Goal: Task Accomplishment & Management: Complete application form

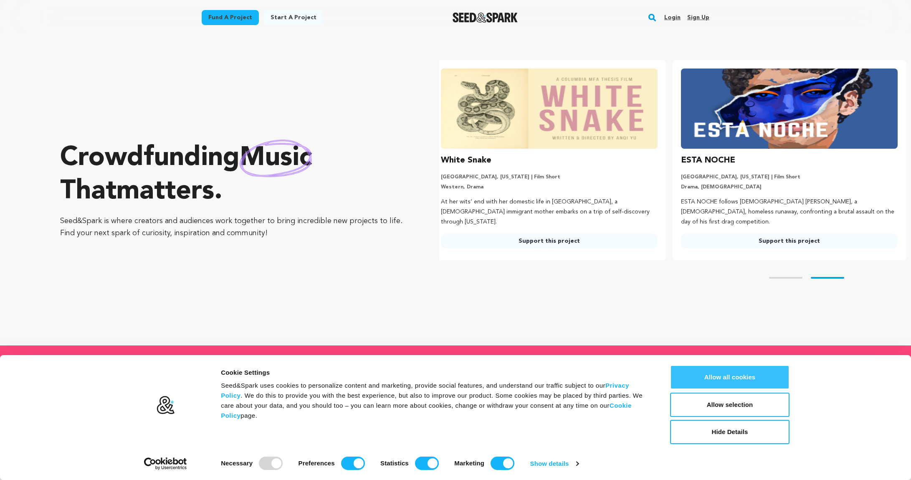
click at [739, 376] on button "Allow all cookies" at bounding box center [729, 377] width 119 height 24
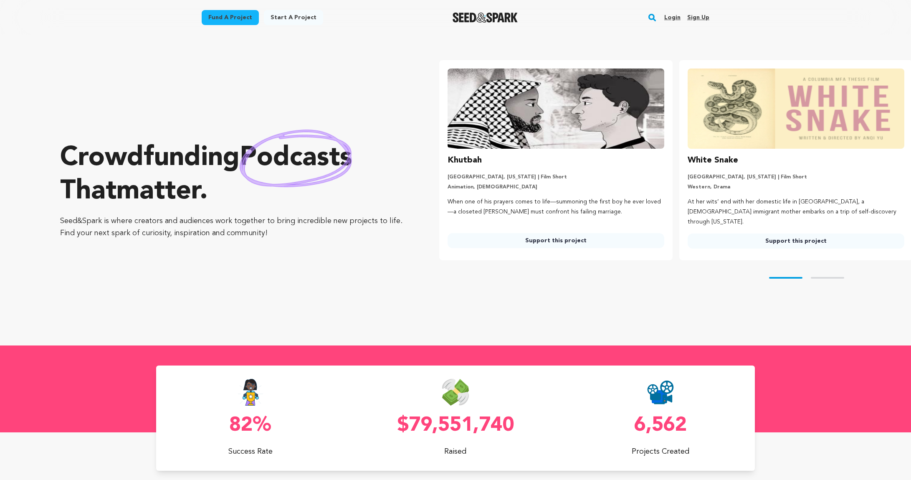
click at [698, 17] on link "Sign up" at bounding box center [698, 17] width 22 height 13
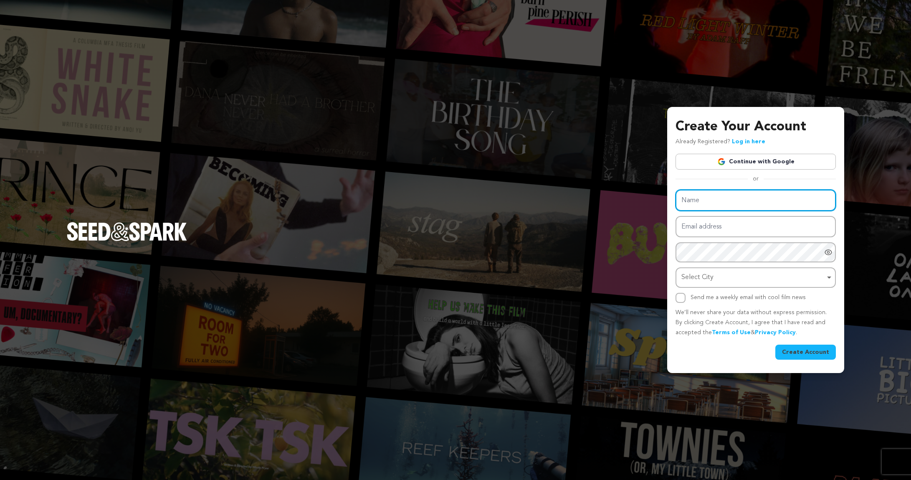
click at [719, 204] on input "Name" at bounding box center [756, 200] width 160 height 21
type input "Donald"
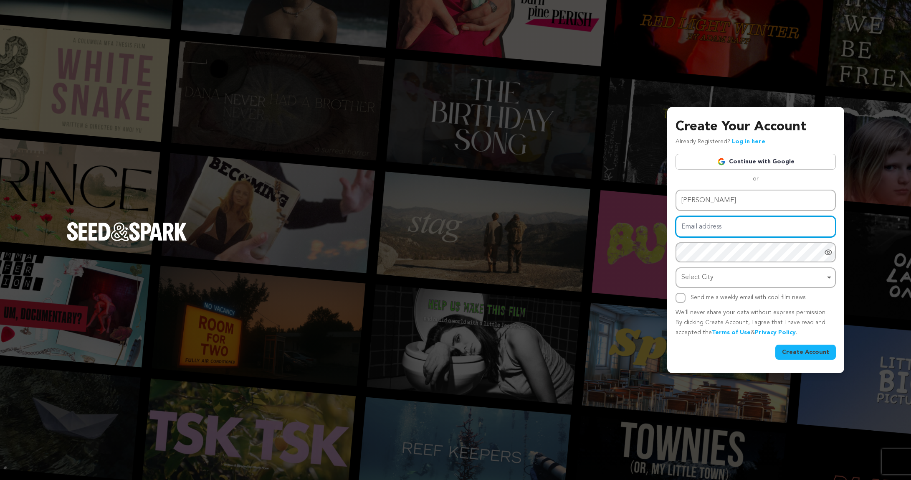
type input "H"
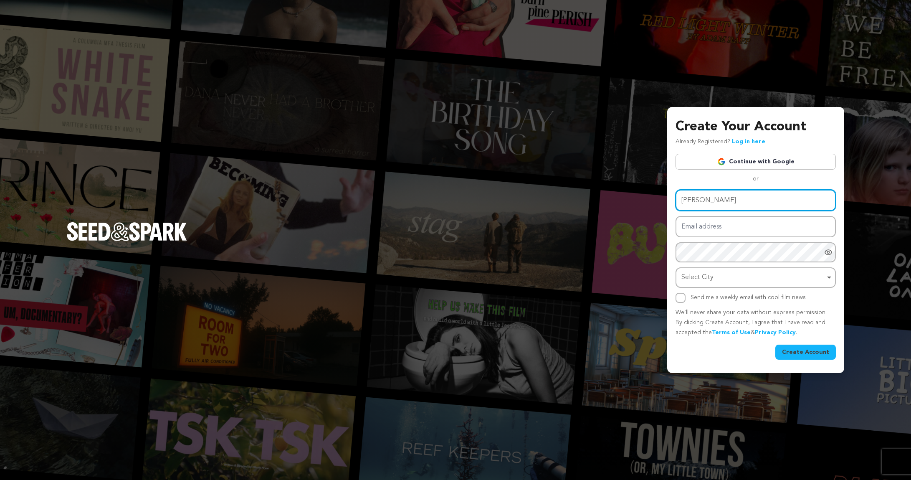
click at [722, 200] on input "Donald" at bounding box center [756, 200] width 160 height 21
type input "Donald Harrison"
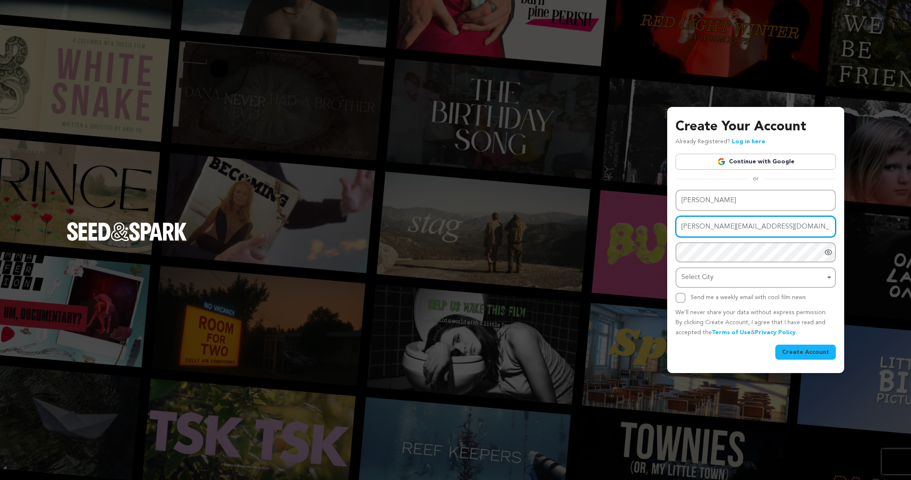
type input "donald@7cylinders.com"
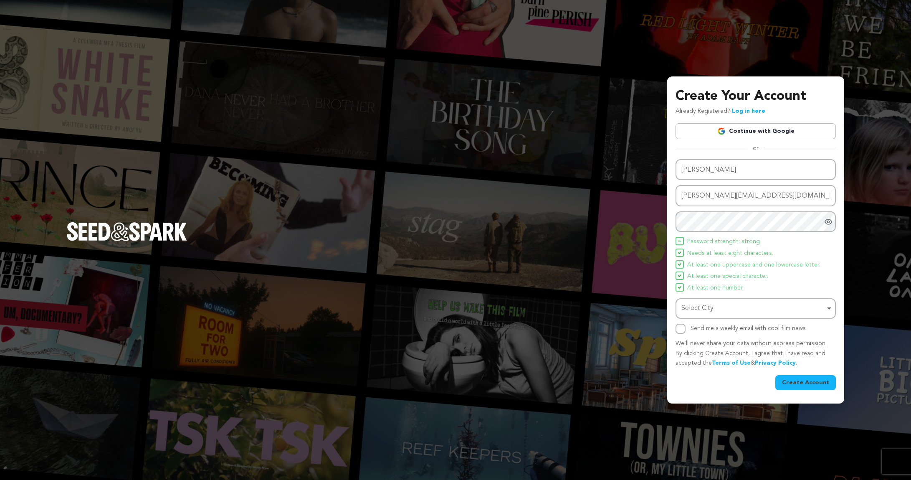
click at [829, 222] on icon "Show password as plain text. Warning: this will display your password on the sc…" at bounding box center [829, 221] width 2 height 2
click at [672, 218] on div "Create Your Account Already Registered? Log in here Continue with Google or eyJ…" at bounding box center [755, 239] width 177 height 327
click at [770, 312] on div "Select City Remove item" at bounding box center [754, 308] width 144 height 12
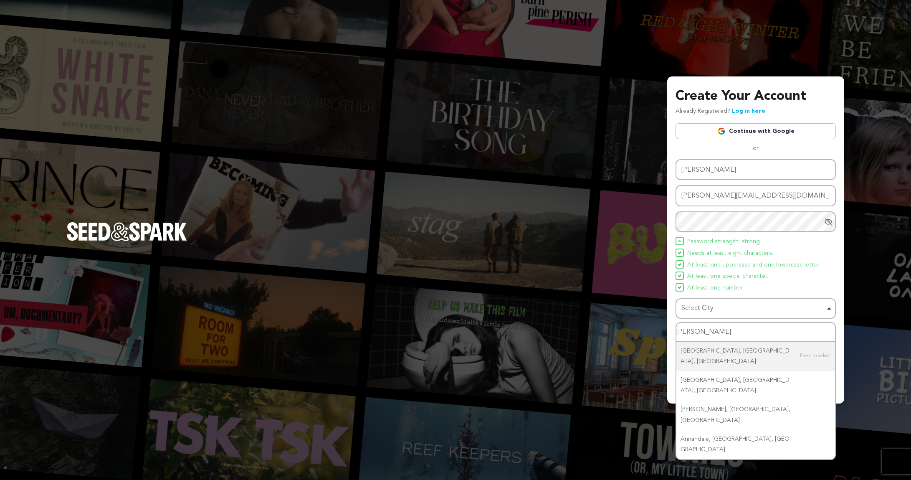
type input "Ann Arbor"
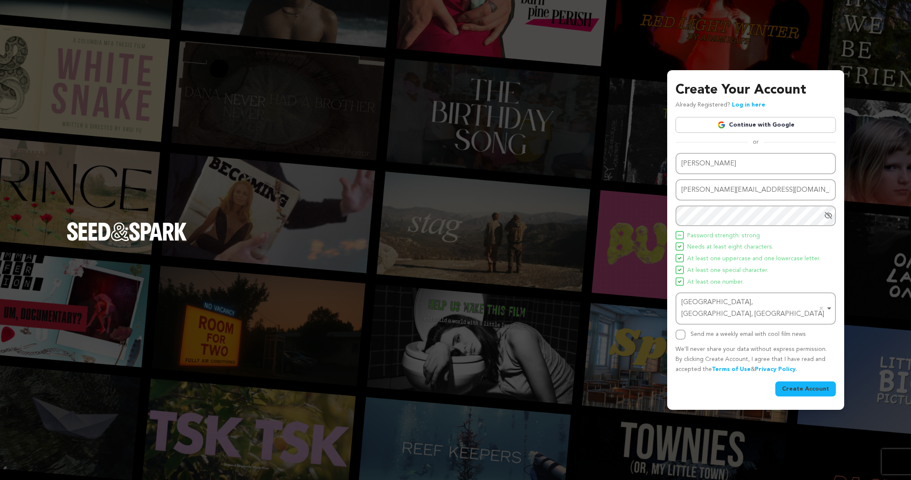
click at [804, 383] on button "Create Account" at bounding box center [805, 388] width 61 height 15
click at [806, 383] on button "Create Account" at bounding box center [805, 388] width 61 height 15
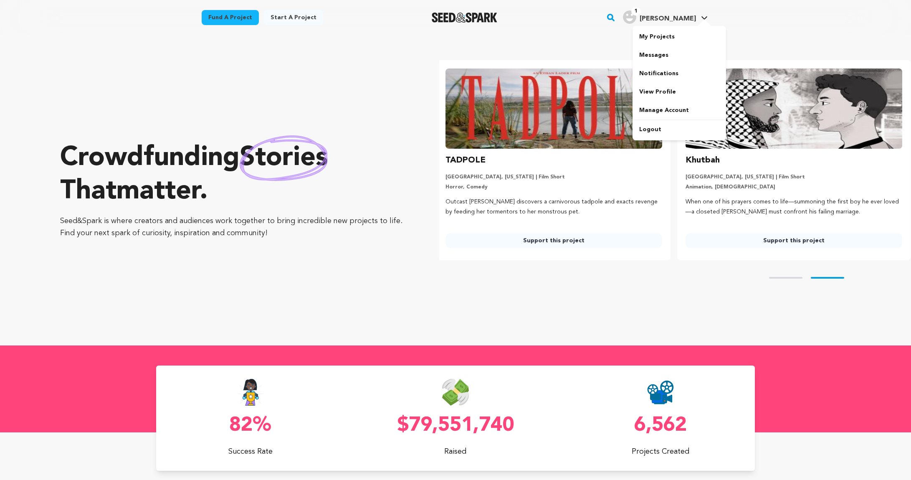
scroll to position [0, 247]
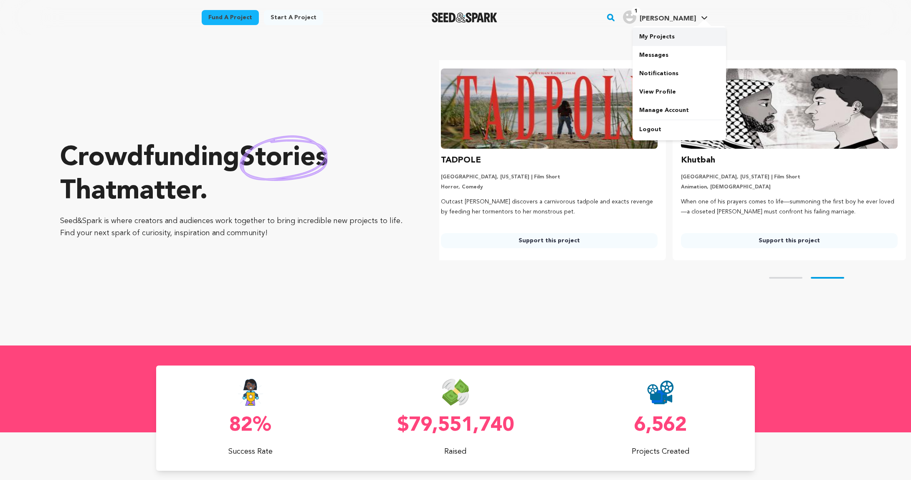
click at [666, 34] on link "My Projects" at bounding box center [680, 37] width 94 height 18
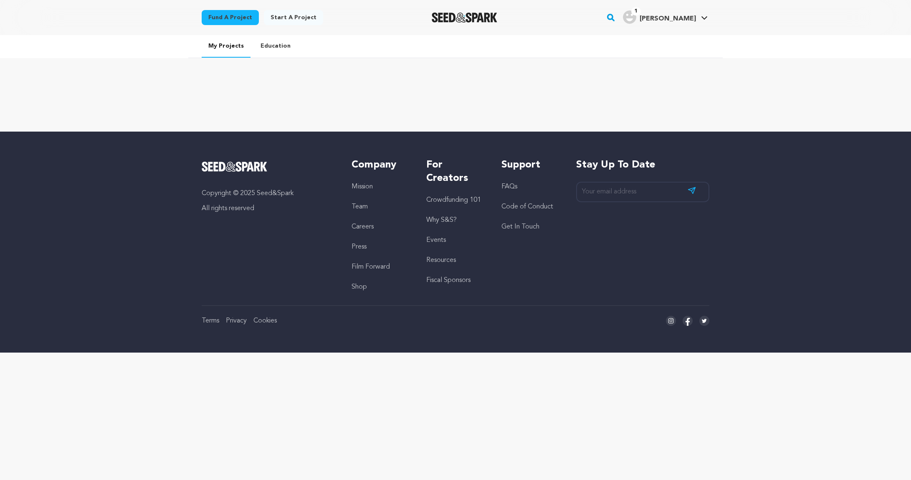
click at [289, 19] on link "Start a project" at bounding box center [293, 17] width 59 height 15
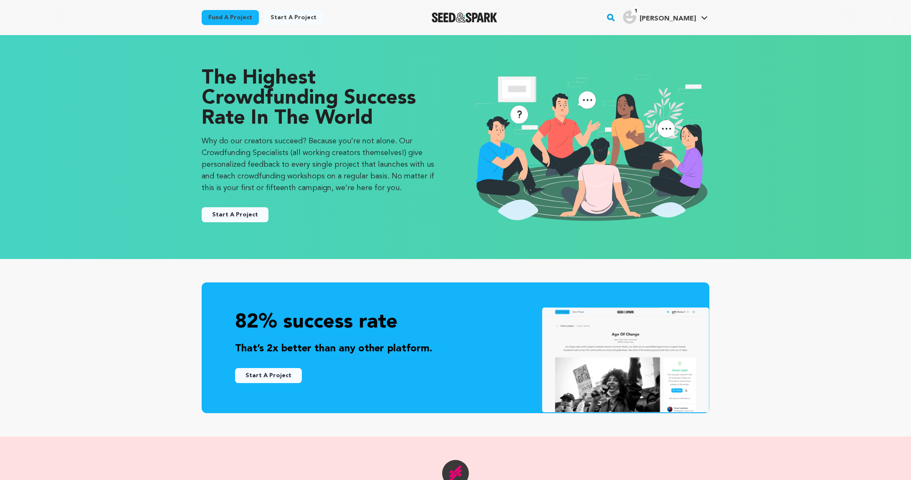
click at [248, 216] on button "Start A Project" at bounding box center [235, 214] width 67 height 15
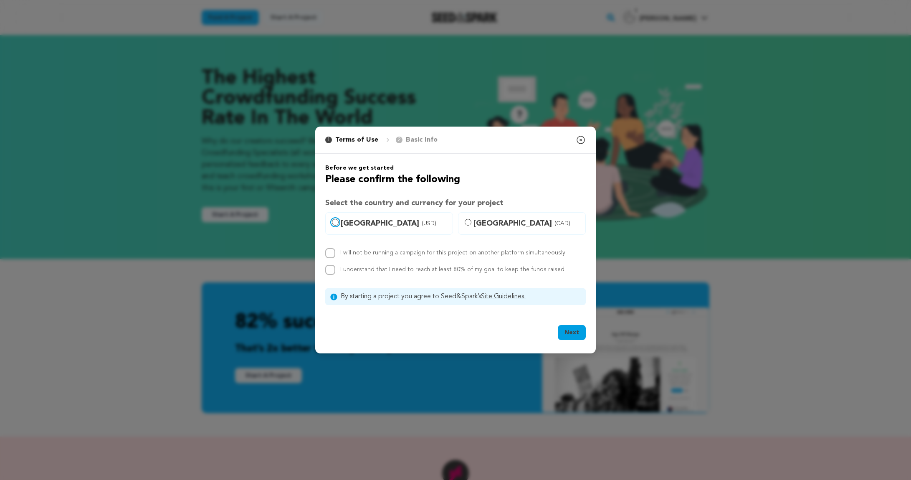
click at [333, 224] on input "[GEOGRAPHIC_DATA] (USD)" at bounding box center [335, 222] width 7 height 7
radio input "true"
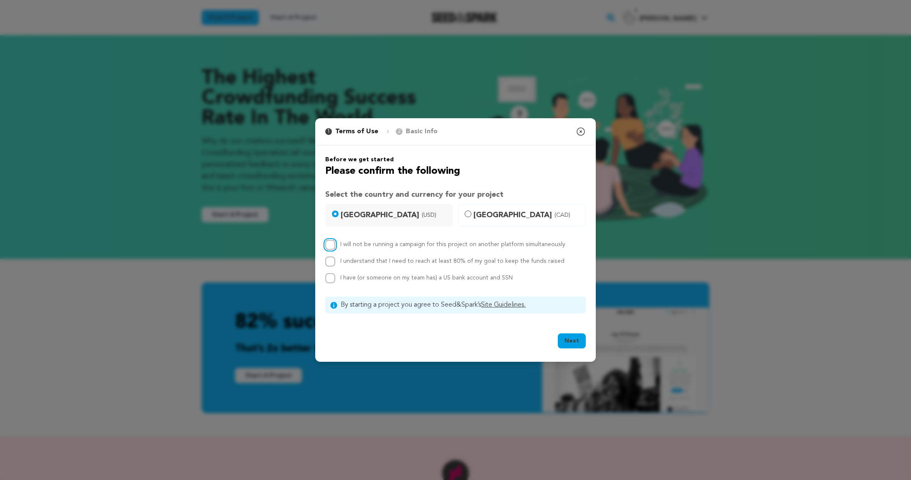
click at [333, 246] on input "I will not be running a campaign for this project on another platform simultane…" at bounding box center [330, 245] width 10 height 10
checkbox input "true"
click at [331, 259] on input "I understand that I need to reach at least 80% of my goal to keep the funds rai…" at bounding box center [330, 261] width 10 height 10
checkbox input "true"
click at [329, 279] on input "I have (or someone on my team has) a US bank account and SSN" at bounding box center [330, 278] width 10 height 10
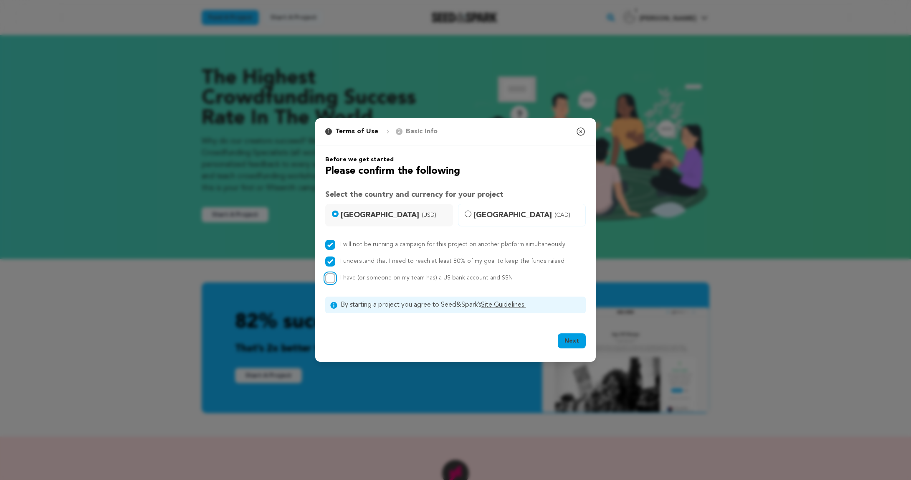
checkbox input "true"
click at [570, 340] on button "Next" at bounding box center [572, 340] width 28 height 15
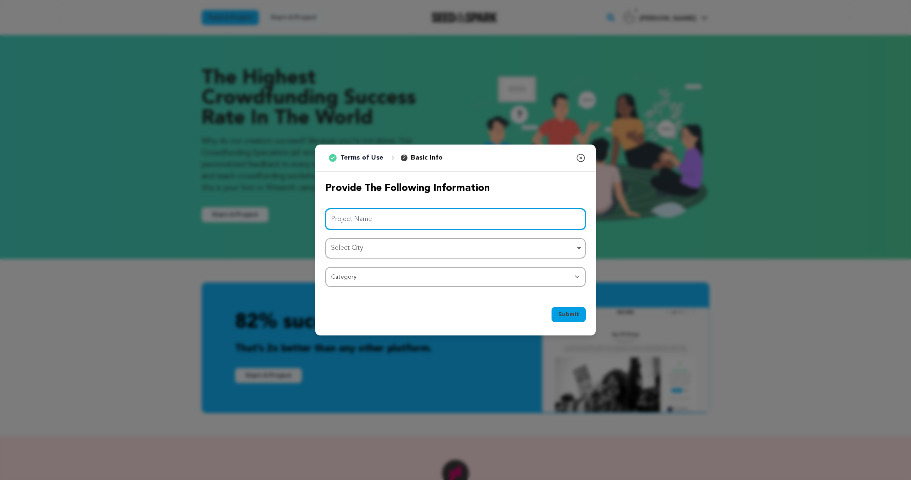
click at [429, 218] on input "Project Name" at bounding box center [455, 218] width 261 height 21
click at [409, 251] on div "Select City Remove item" at bounding box center [453, 248] width 244 height 12
type input "Clown Film"
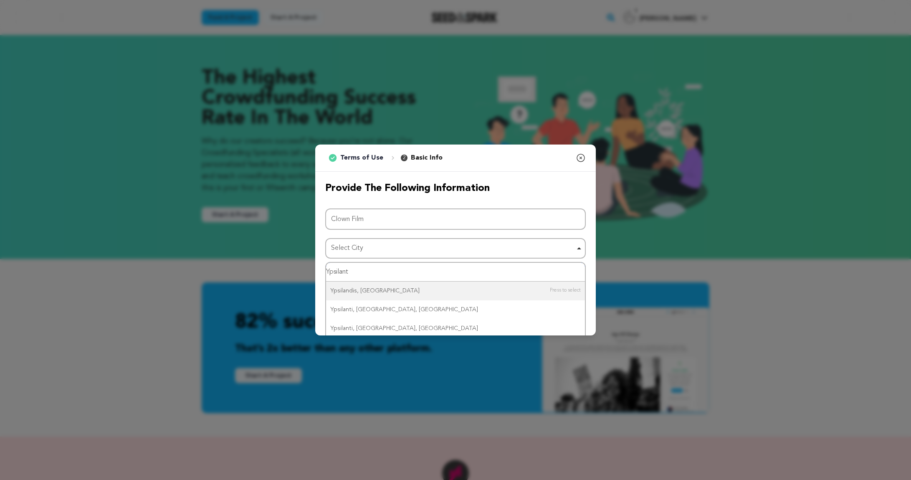
type input "Ypsilanti"
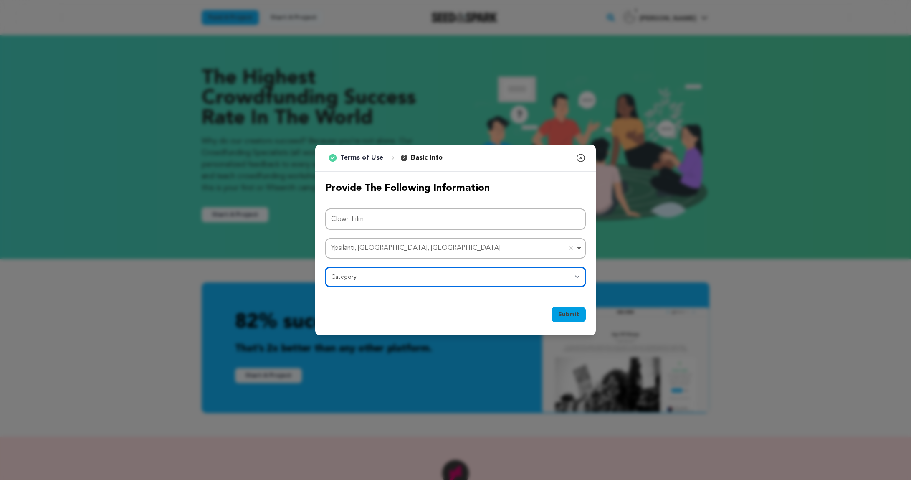
click at [384, 276] on select "Category Film Feature Film Short Series Film Festival Company Music Video VR Ex…" at bounding box center [455, 277] width 261 height 20
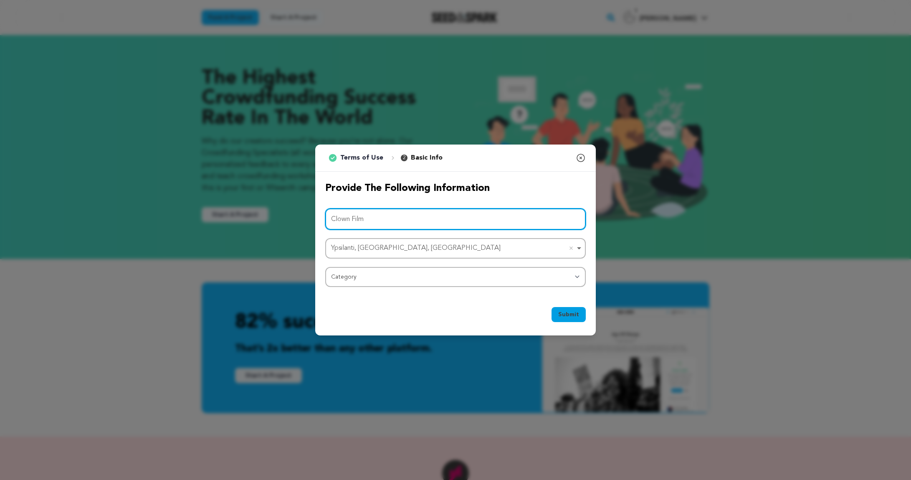
click at [378, 220] on input "Clown Film" at bounding box center [455, 218] width 261 height 21
type input "Clown Class Documentary"
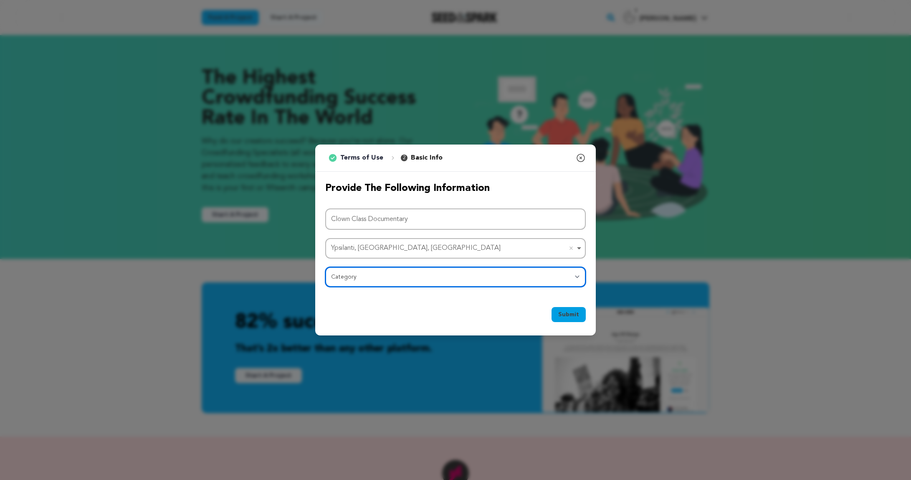
click at [369, 276] on select "Category Film Feature Film Short Series Film Festival Company Music Video VR Ex…" at bounding box center [455, 277] width 261 height 20
select select "383"
click at [325, 267] on select "Category Film Feature Film Short Series Film Festival Company Music Video VR Ex…" at bounding box center [455, 277] width 261 height 20
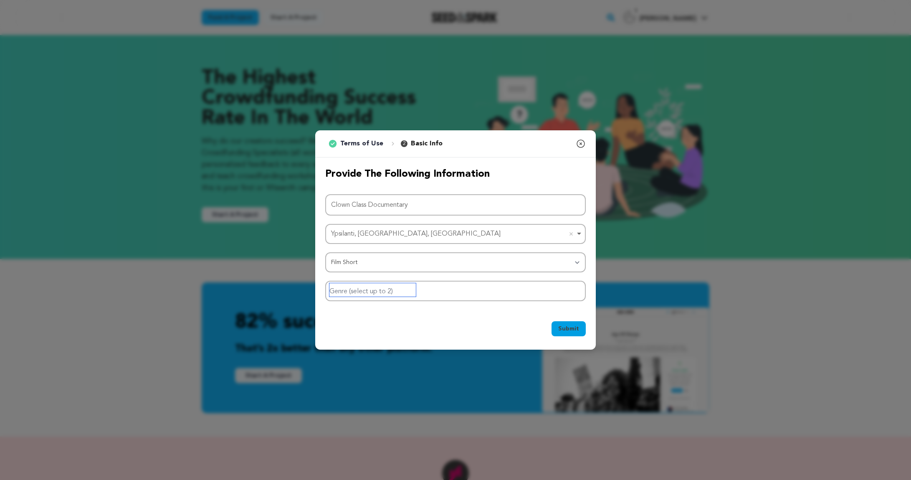
click at [413, 292] on input "Genre (select up to 2)" at bounding box center [372, 289] width 86 height 13
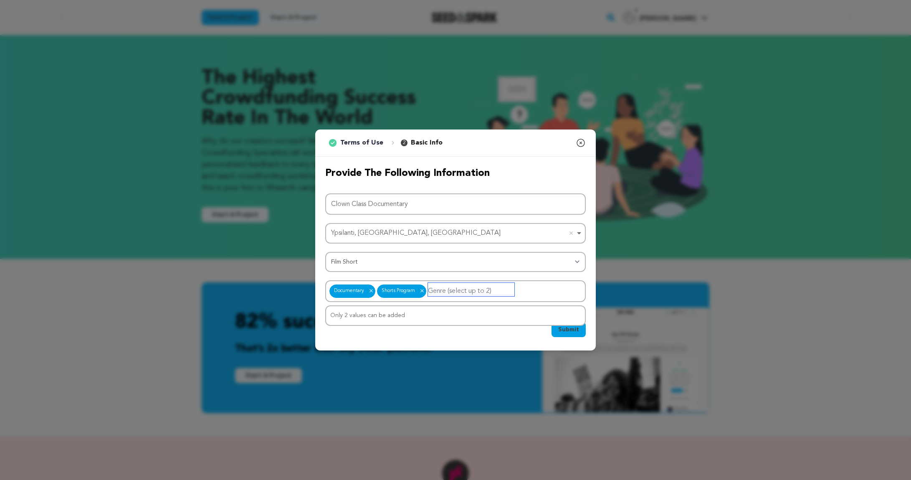
click at [480, 289] on input "Genre (select up to 2)" at bounding box center [471, 289] width 86 height 13
click at [570, 331] on span "Submit" at bounding box center [568, 329] width 21 height 8
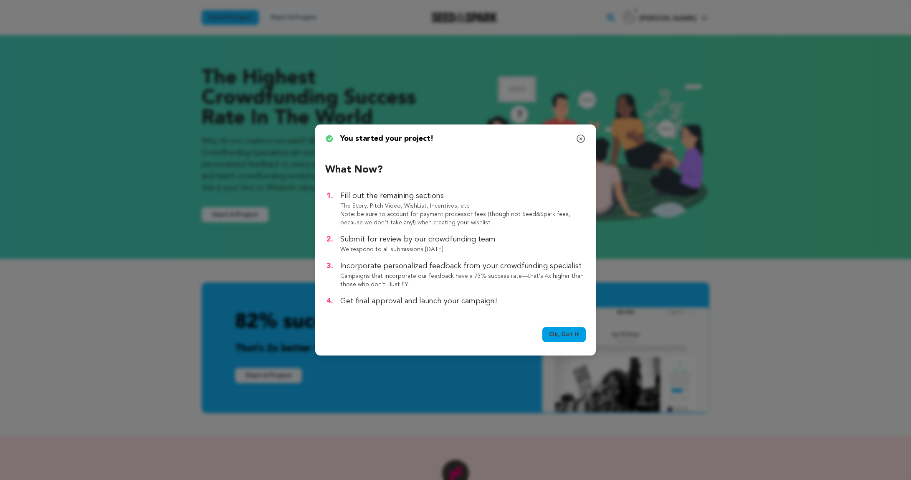
click at [564, 334] on link "Ok, Got it" at bounding box center [563, 334] width 43 height 15
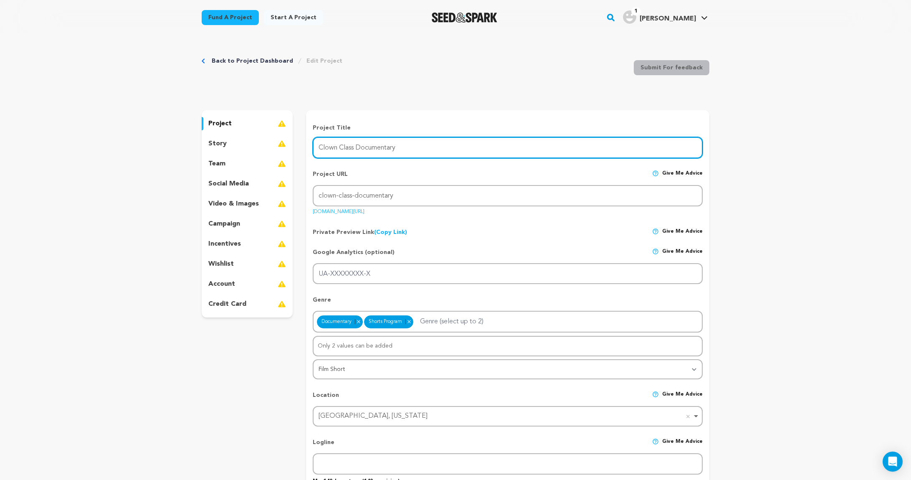
drag, startPoint x: 405, startPoint y: 146, endPoint x: 284, endPoint y: 142, distance: 121.6
type input "Send More Clowns"
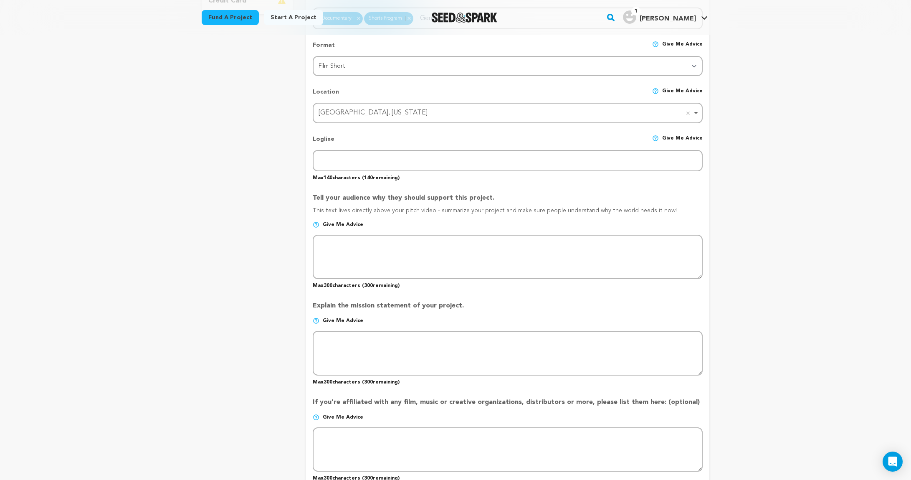
scroll to position [307, 0]
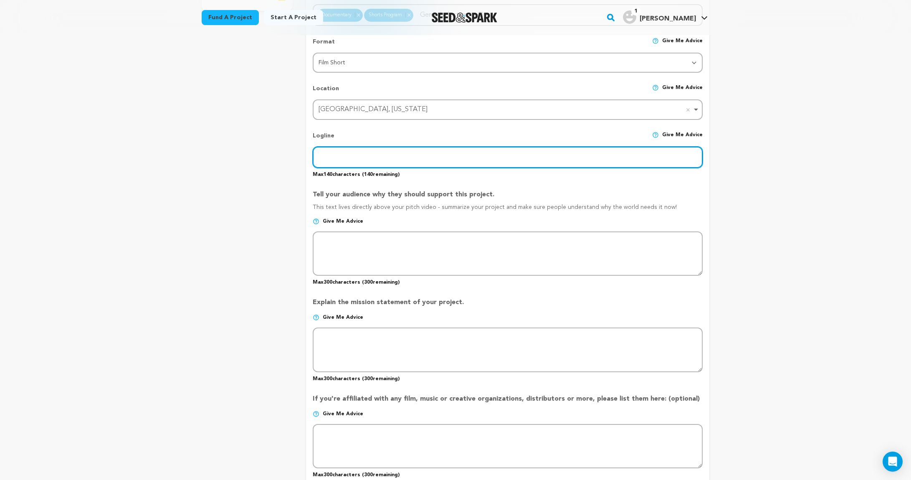
click at [329, 151] on input "text" at bounding box center [508, 157] width 390 height 21
paste input "In summer 2025, amid the rise of authoritarianism worldwide, queer & charismati…"
click at [423, 159] on input "In summer 2025, amid the rise of authoritarianism worldwide, queer & charismati…" at bounding box center [508, 157] width 390 height 21
drag, startPoint x: 418, startPoint y: 155, endPoint x: 420, endPoint y: 161, distance: 6.5
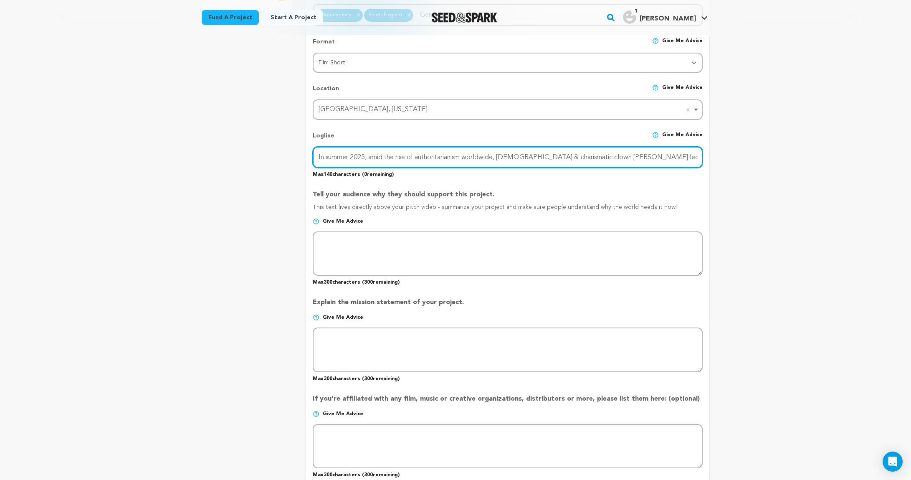
click at [418, 156] on input "In summer 2025, amid the rise of authoritarianism worldwide, queer & charismati…" at bounding box center [508, 157] width 390 height 21
click at [340, 155] on input "In summer 2025, amid the rise of authoritarianism worldwide, queer & charismati…" at bounding box center [508, 156] width 390 height 21
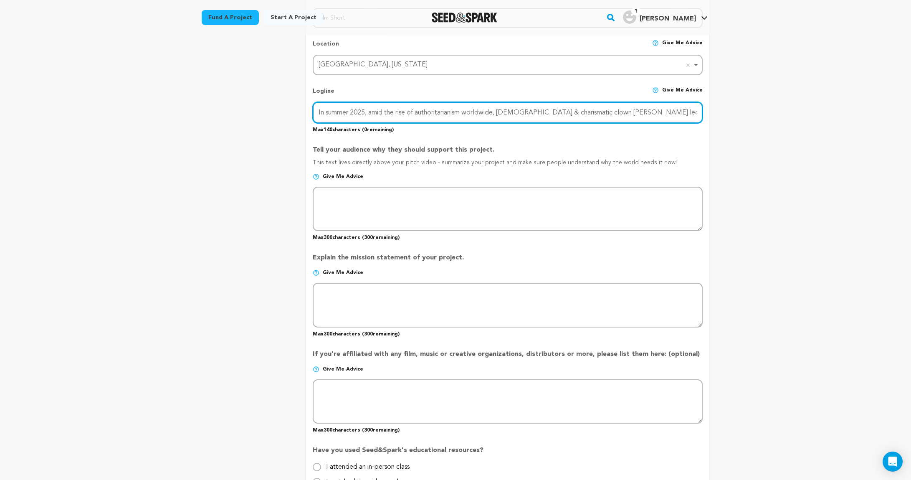
scroll to position [353, 0]
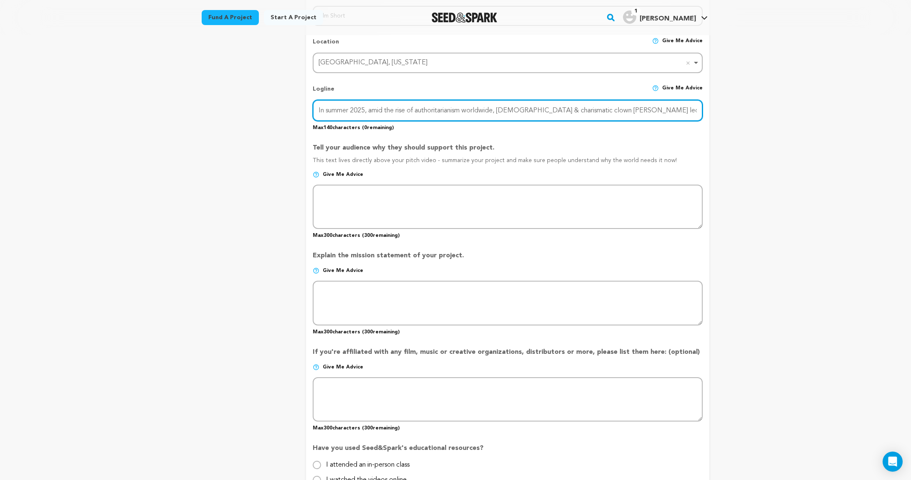
click at [324, 108] on input "In summer 2025, amid the rise of authoritarianism worldwide, queer & charismati…" at bounding box center [508, 110] width 390 height 21
type input "In summer 2025, amid the rise of authoritarianism worldwide, queer & charismati…"
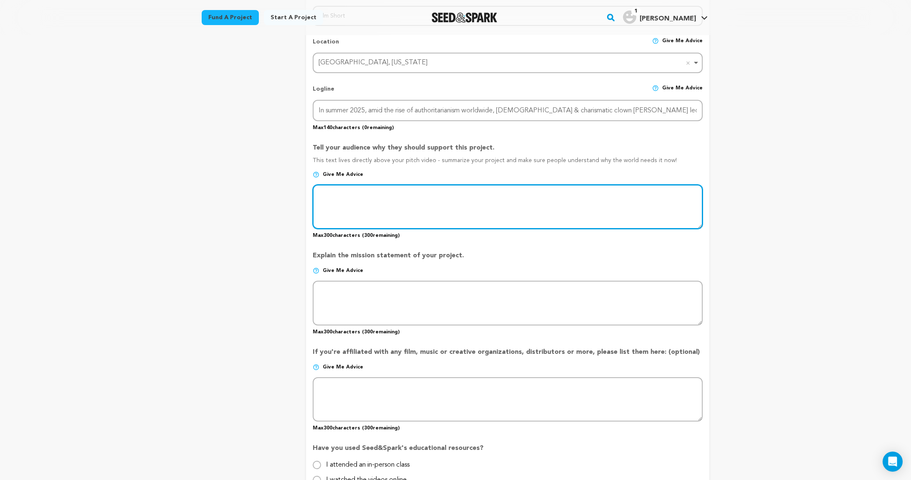
click at [337, 194] on textarea at bounding box center [508, 207] width 390 height 44
click at [351, 196] on textarea at bounding box center [508, 207] width 390 height 44
paste textarea "In the summer of 2025, the “Fool School Clown Class” took students on a six-wee…"
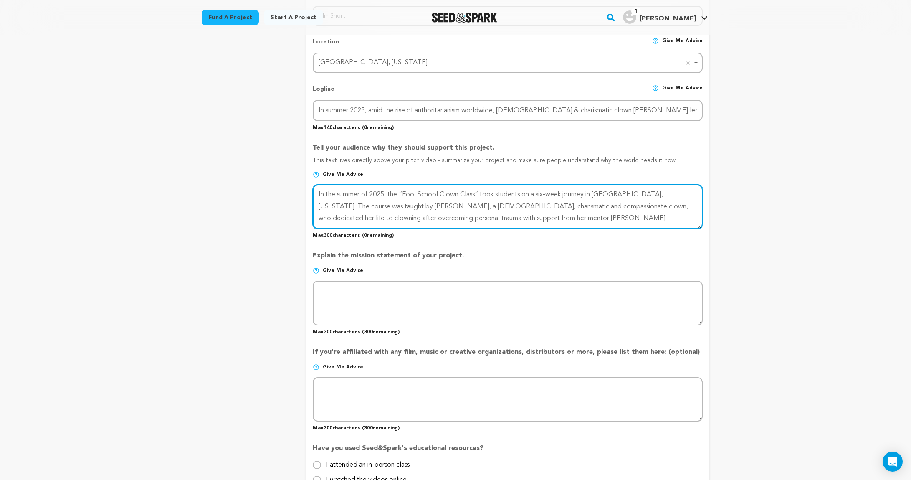
scroll to position [382, 0]
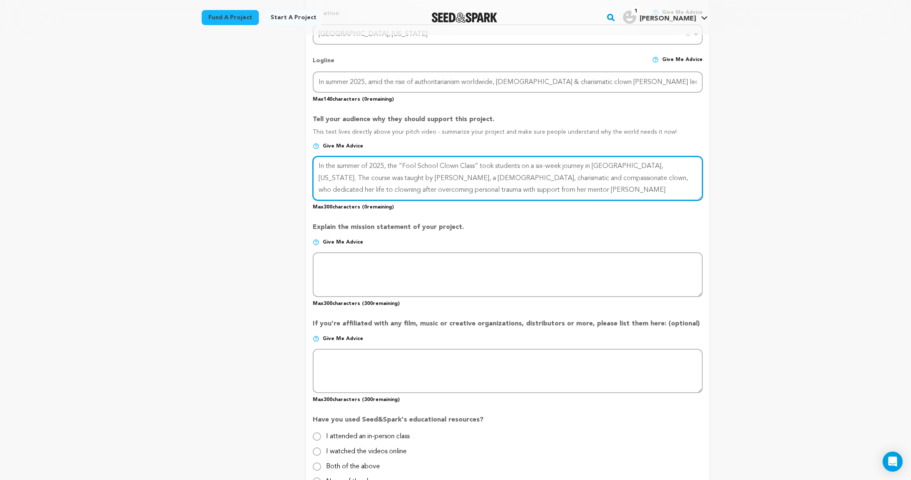
type textarea "In the summer of 2025, the “Fool School Clown Class” took students on a six-wee…"
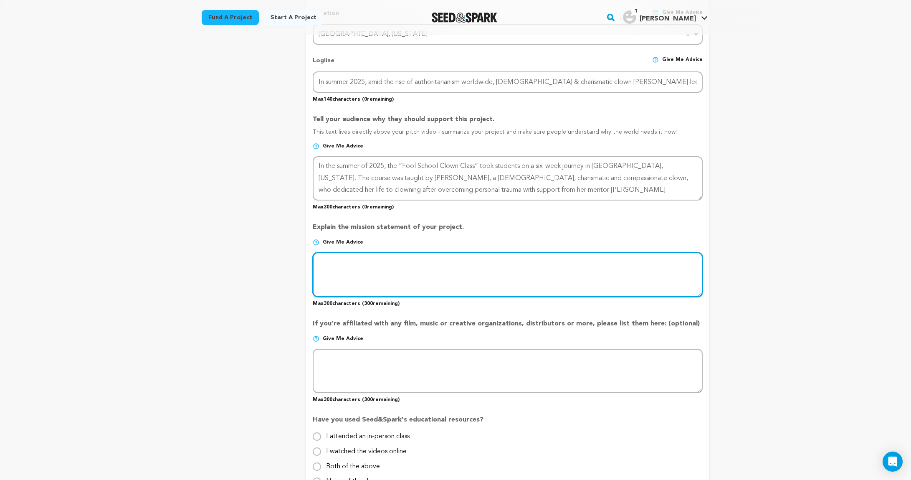
click at [335, 258] on textarea at bounding box center [508, 274] width 390 height 44
click at [333, 262] on textarea at bounding box center [508, 274] width 390 height 44
paste textarea "As an immigrant witnessing America’s current climate, I’ve seen how fear can er…"
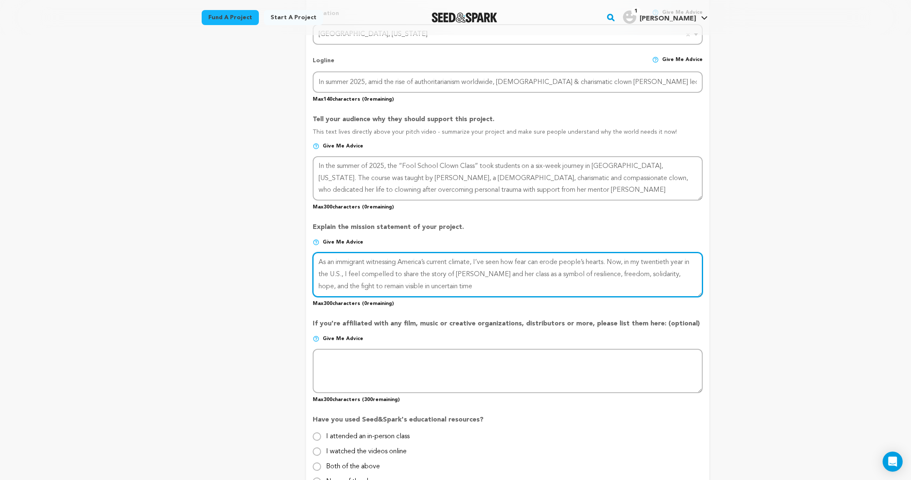
type textarea "As an immigrant witnessing America’s current climate, I’ve seen how fear can er…"
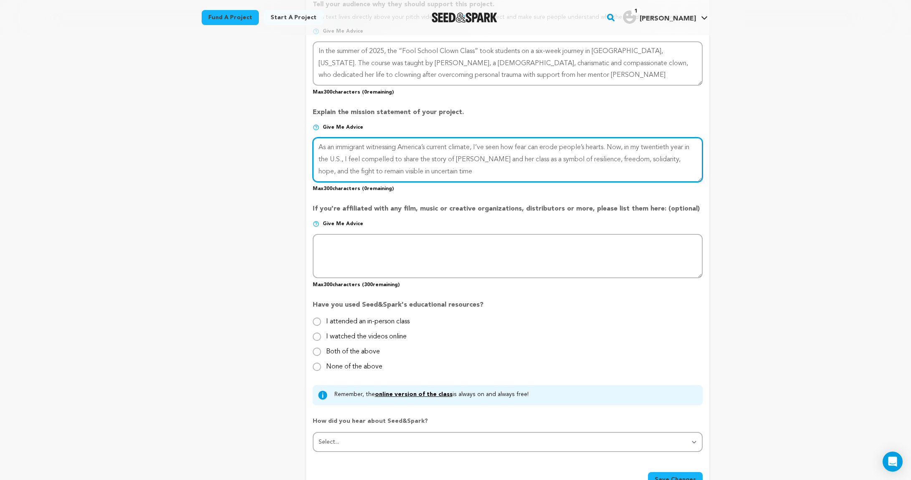
scroll to position [561, 0]
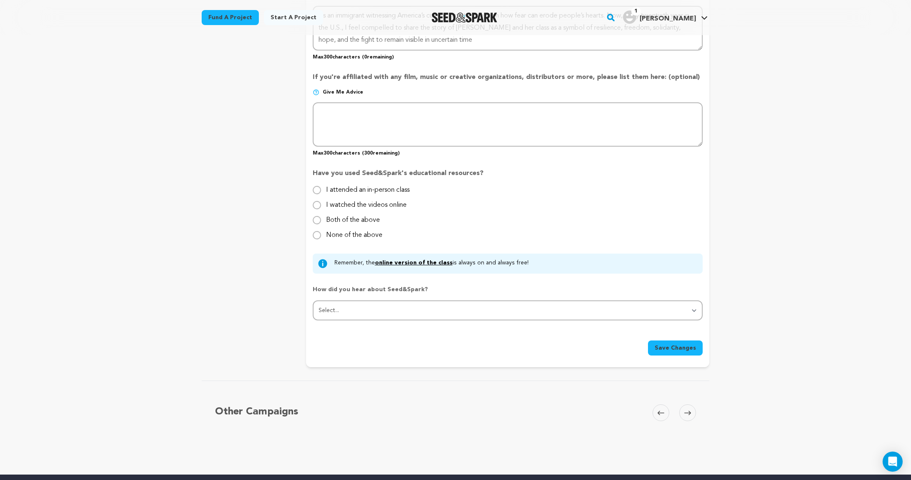
scroll to position [659, 0]
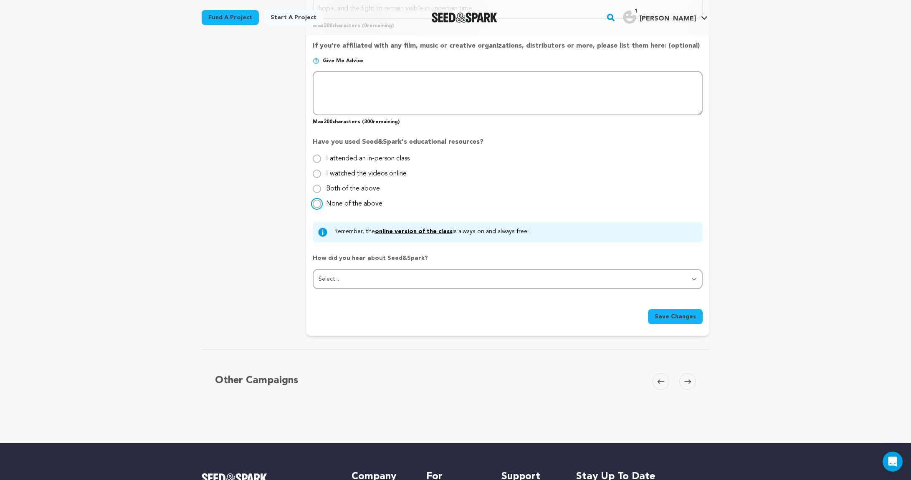
click at [317, 203] on input "None of the above" at bounding box center [317, 204] width 8 height 8
radio input "true"
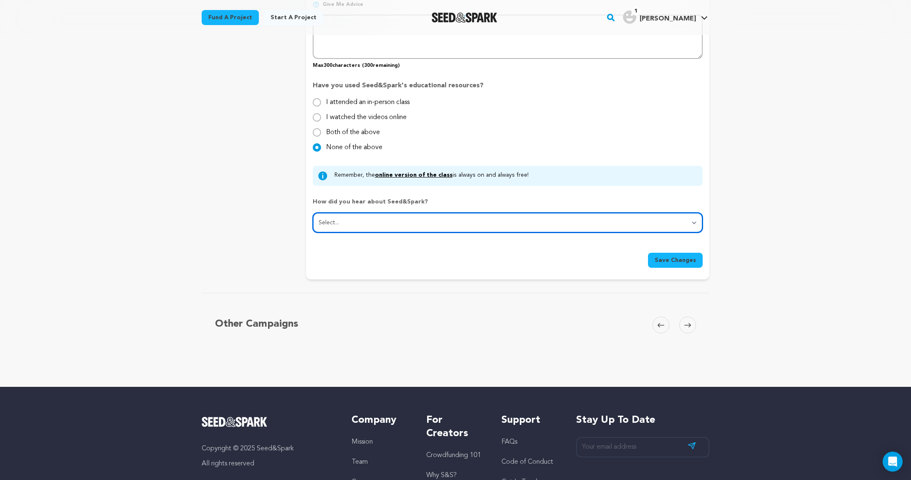
click at [365, 220] on select "Select... From a friend Social media Film festival or film organization Took an…" at bounding box center [508, 223] width 390 height 20
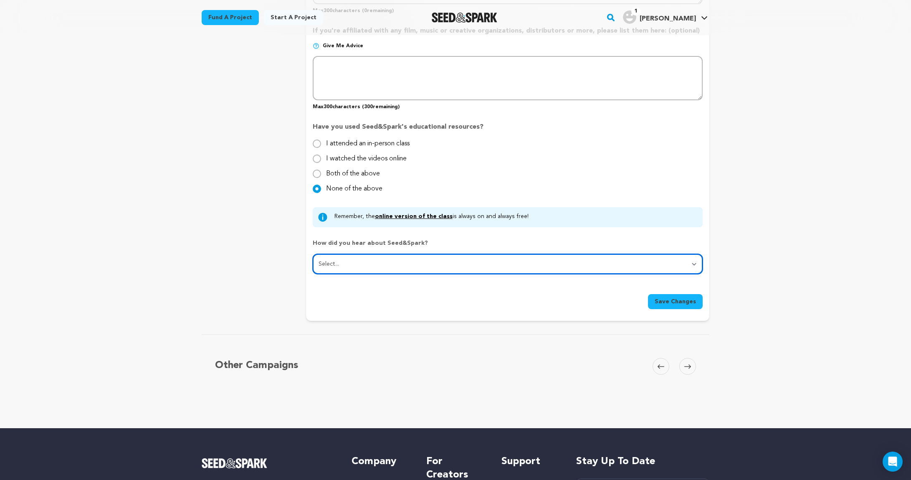
scroll to position [676, 0]
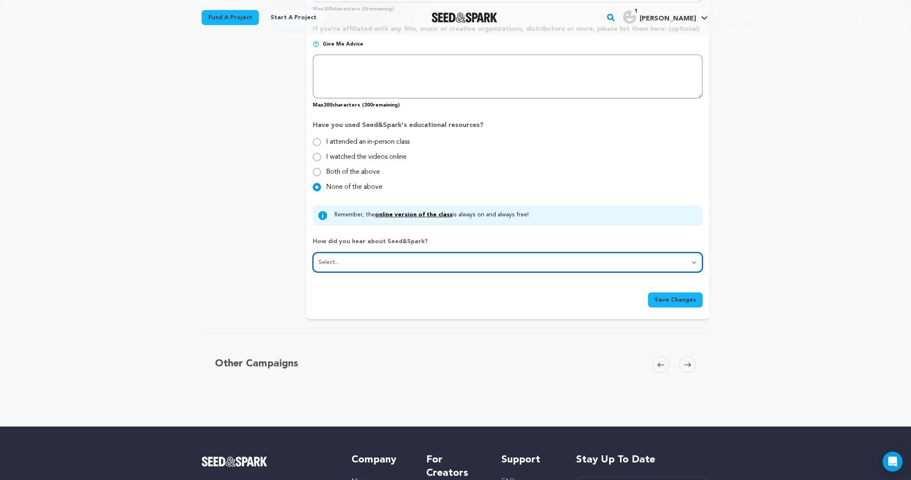
click at [362, 260] on select "Select... From a friend Social media Film festival or film organization Took an…" at bounding box center [508, 262] width 390 height 20
select select "0"
click at [313, 252] on select "Select... From a friend Social media Film festival or film organization Took an…" at bounding box center [508, 262] width 390 height 20
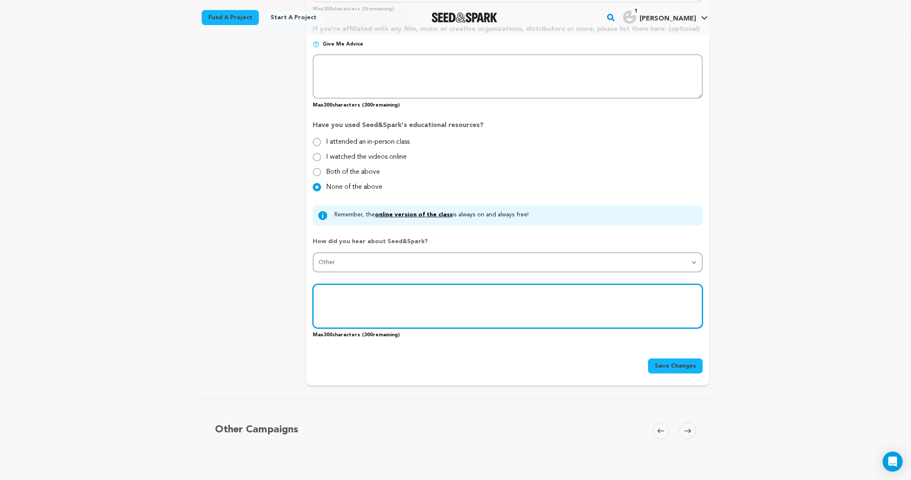
click at [360, 290] on textarea at bounding box center [508, 306] width 390 height 44
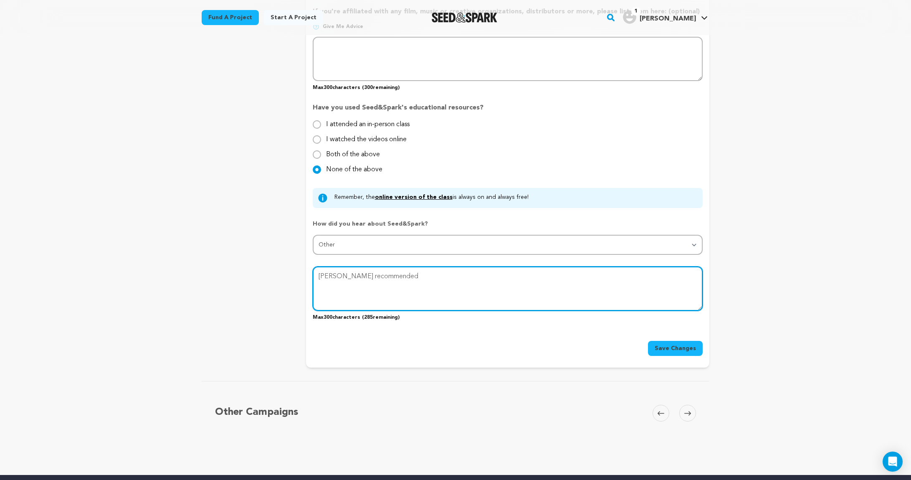
scroll to position [697, 0]
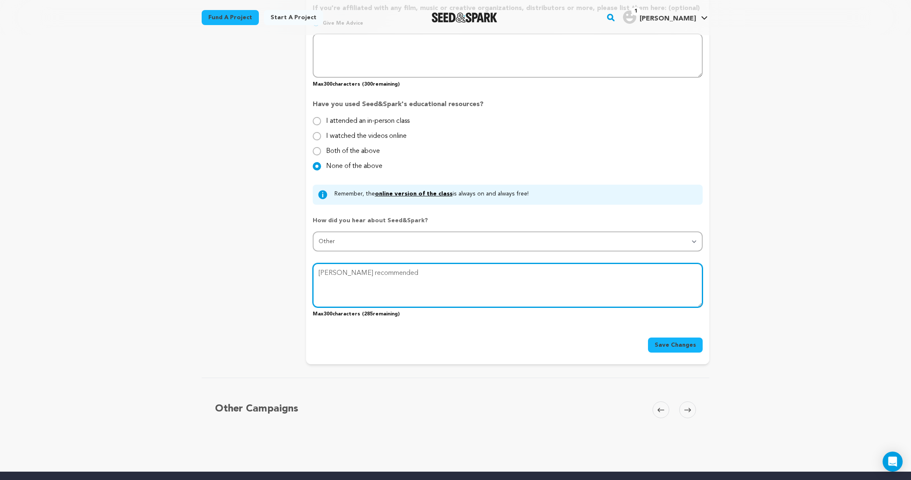
type textarea "IDA recommended"
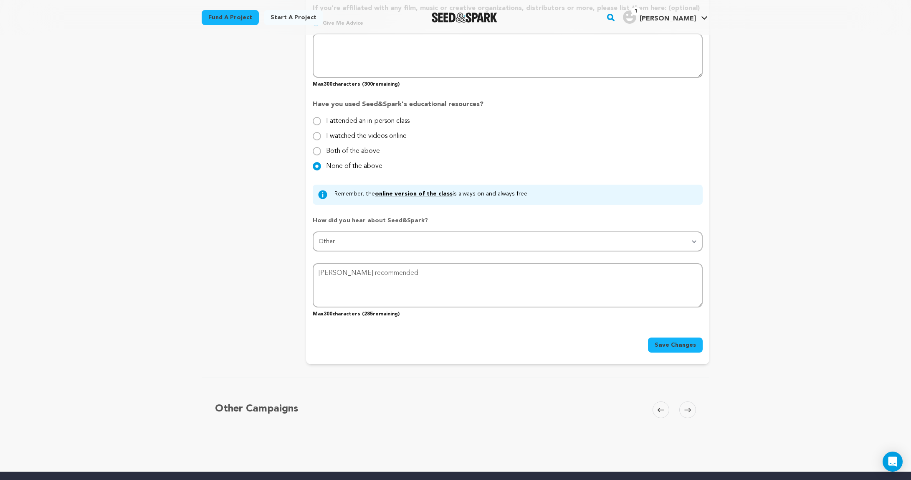
click at [669, 345] on span "Save Changes" at bounding box center [675, 345] width 41 height 8
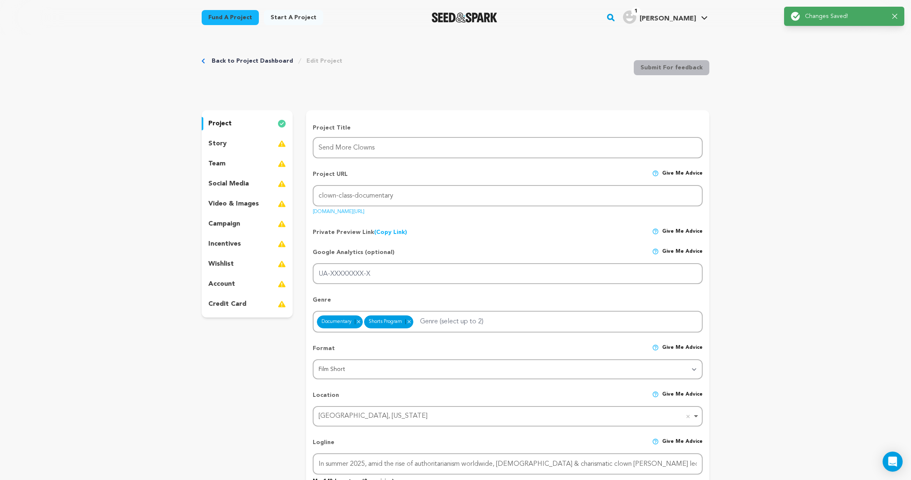
scroll to position [0, 0]
click at [236, 300] on p "credit card" at bounding box center [227, 304] width 38 height 10
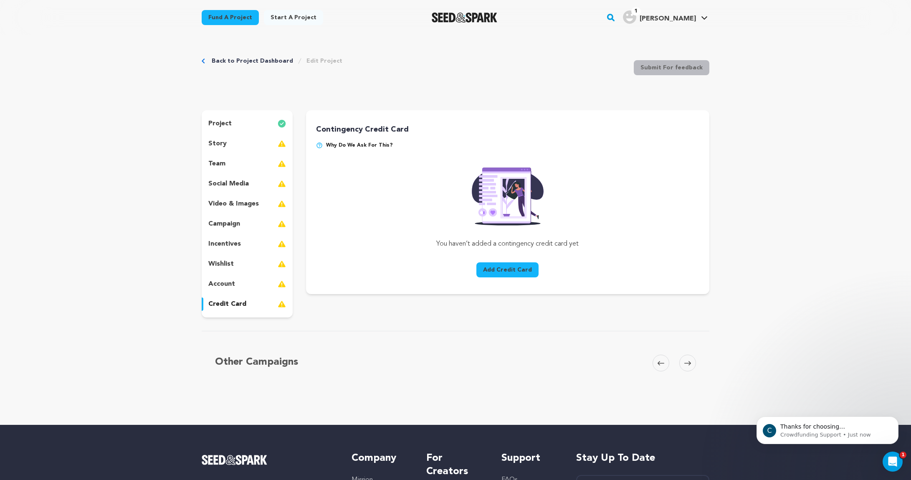
click at [503, 270] on button "Add Credit Card" at bounding box center [507, 269] width 62 height 15
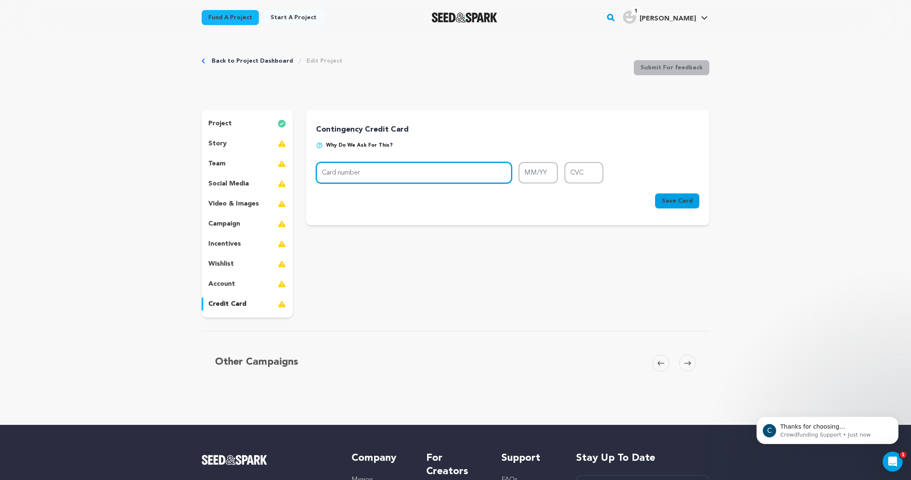
click at [372, 174] on input "Card number" at bounding box center [414, 172] width 196 height 21
type input "4079460006482628"
type input "10/28"
type input "552"
click at [678, 200] on span "Save Card" at bounding box center [677, 201] width 31 height 8
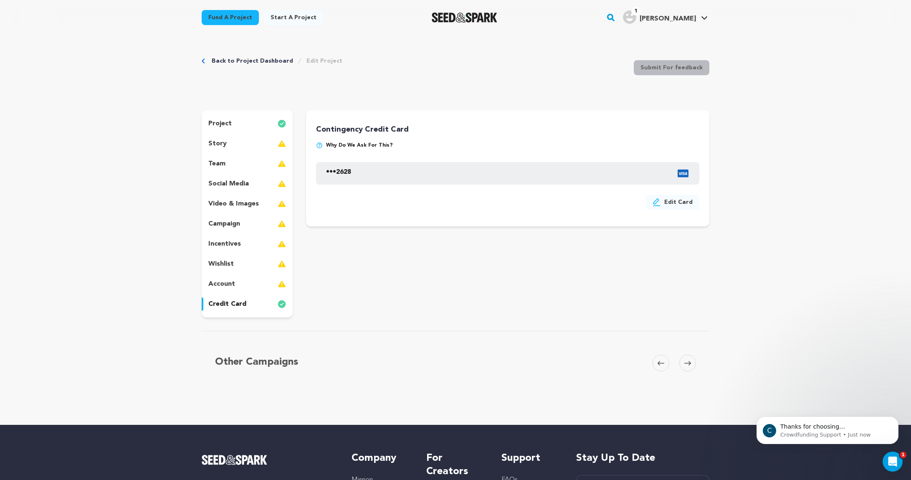
click at [244, 286] on div "account" at bounding box center [247, 283] width 91 height 13
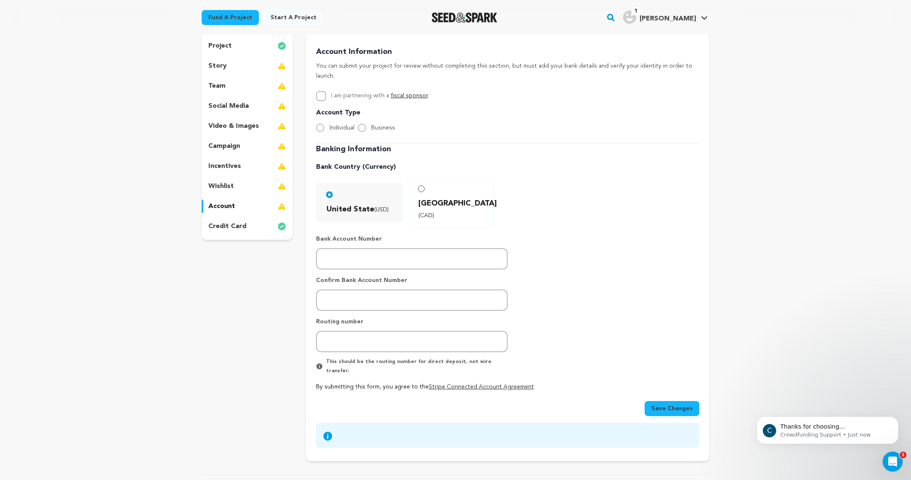
scroll to position [79, 0]
click at [414, 92] on link "fiscal sponsor" at bounding box center [409, 95] width 37 height 6
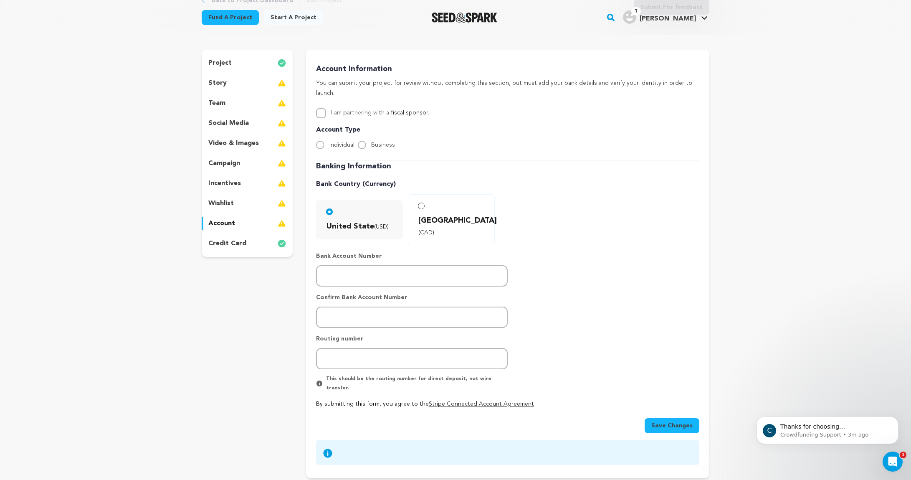
scroll to position [58, 0]
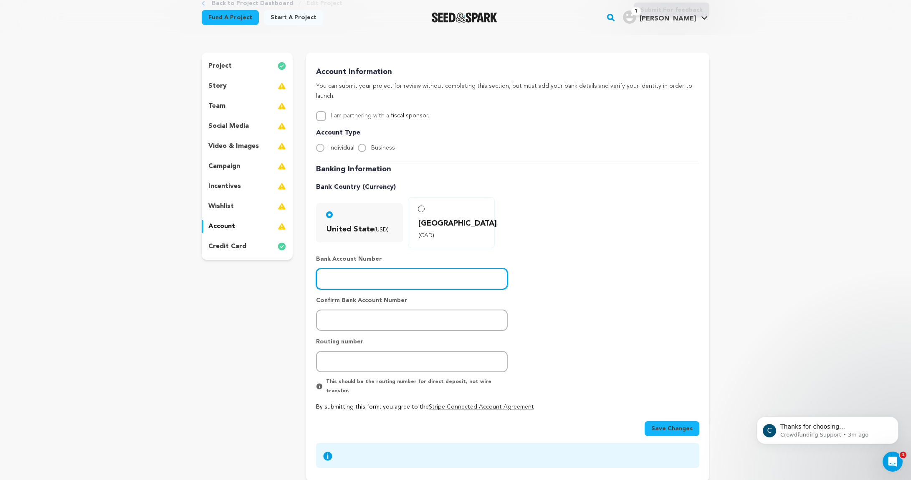
click at [364, 268] on input "number" at bounding box center [412, 278] width 192 height 21
paste input "8001284580"
type input "8001284580"
click at [265, 289] on div "project story team social media video & images campaign incentives wishlist" at bounding box center [247, 267] width 91 height 428
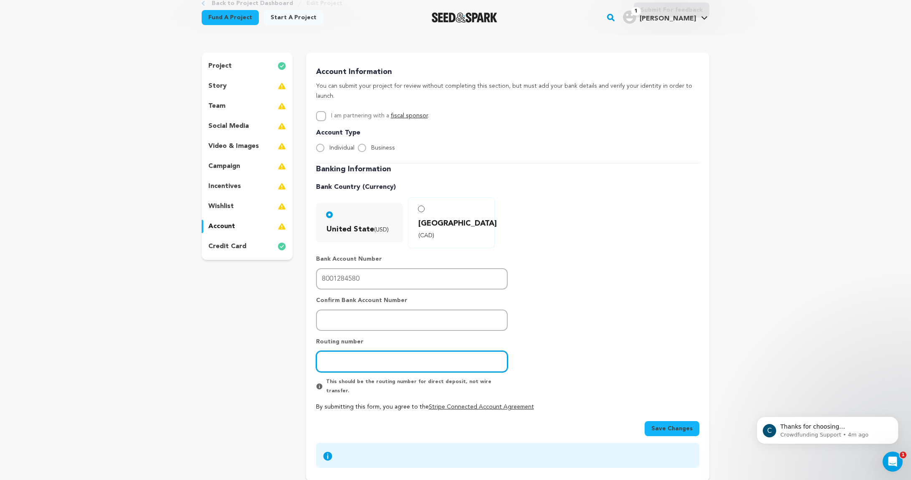
click at [352, 351] on input "number" at bounding box center [412, 361] width 192 height 21
paste input "272476543"
type input "272476543"
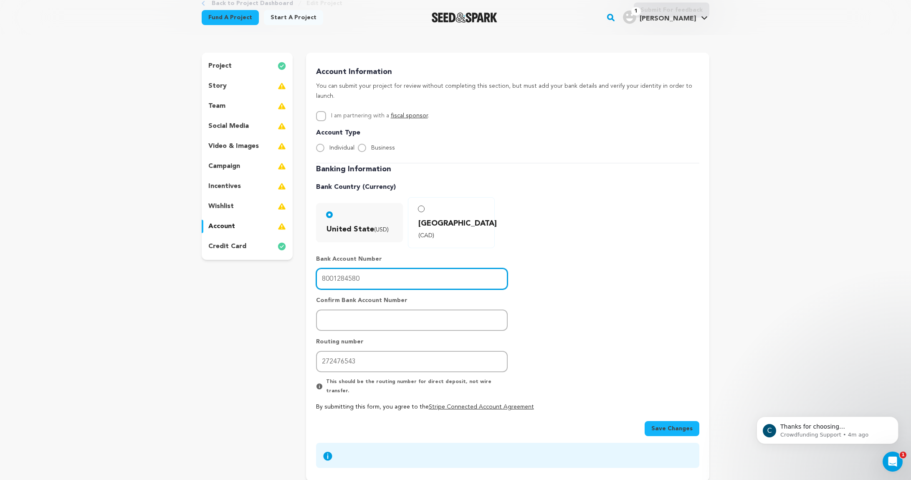
drag, startPoint x: 368, startPoint y: 256, endPoint x: 288, endPoint y: 255, distance: 80.2
click at [288, 255] on div "project story team social media video & images campaign incentives wishlist" at bounding box center [456, 267] width 508 height 428
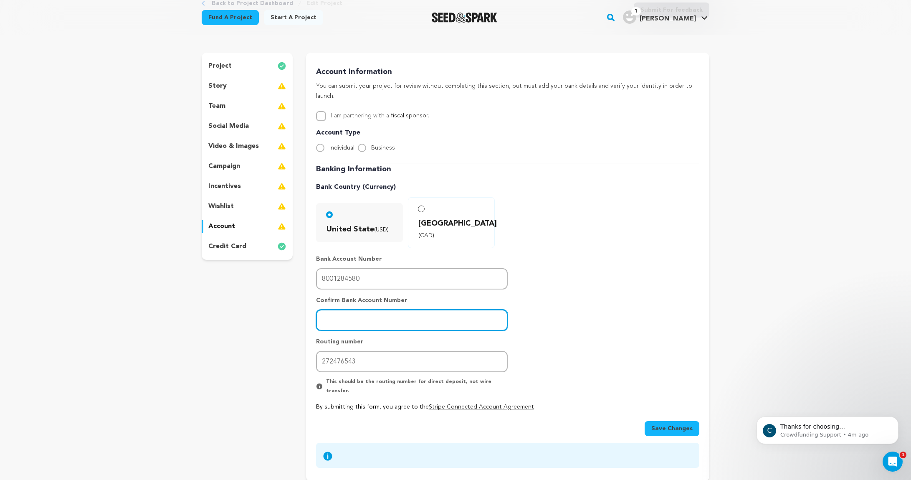
click at [342, 309] on input "number" at bounding box center [412, 319] width 192 height 21
paste input "8001284580"
type input "8001284580"
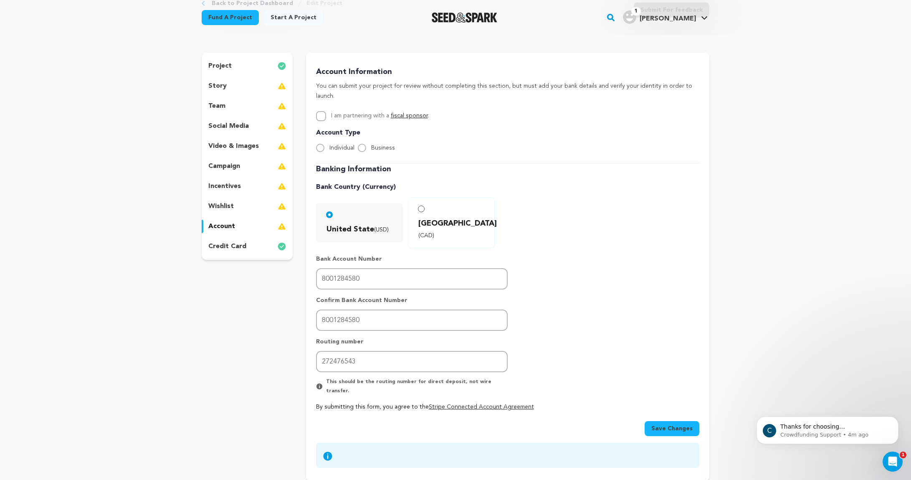
click at [631, 240] on div "Banking Information Bank Country (Currency) United State (USD) Canada (CAD)" at bounding box center [507, 287] width 383 height 248
click at [663, 424] on span "Save Changes" at bounding box center [671, 428] width 41 height 8
click at [362, 144] on input "Business" at bounding box center [362, 148] width 8 height 8
radio input "true"
click at [672, 424] on span "Save Changes" at bounding box center [671, 428] width 41 height 8
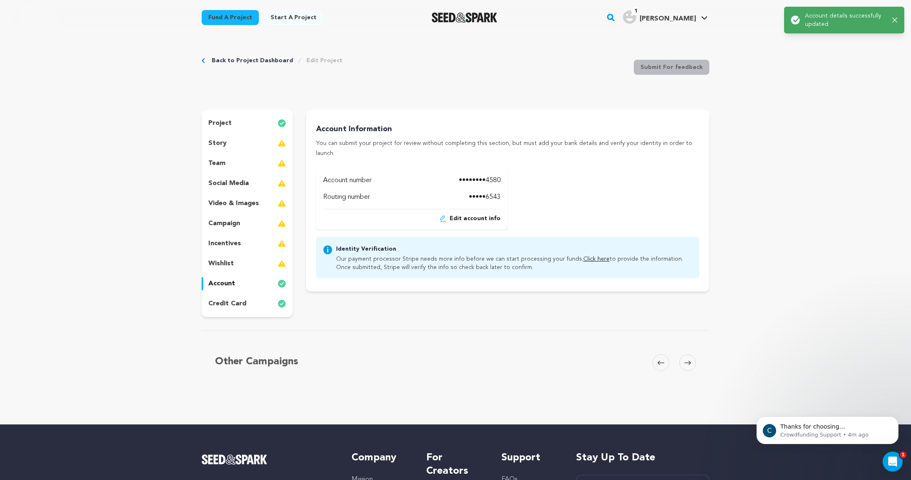
scroll to position [0, 0]
click at [585, 256] on link "Click here" at bounding box center [596, 259] width 26 height 6
click at [240, 203] on p "video & images" at bounding box center [233, 204] width 51 height 10
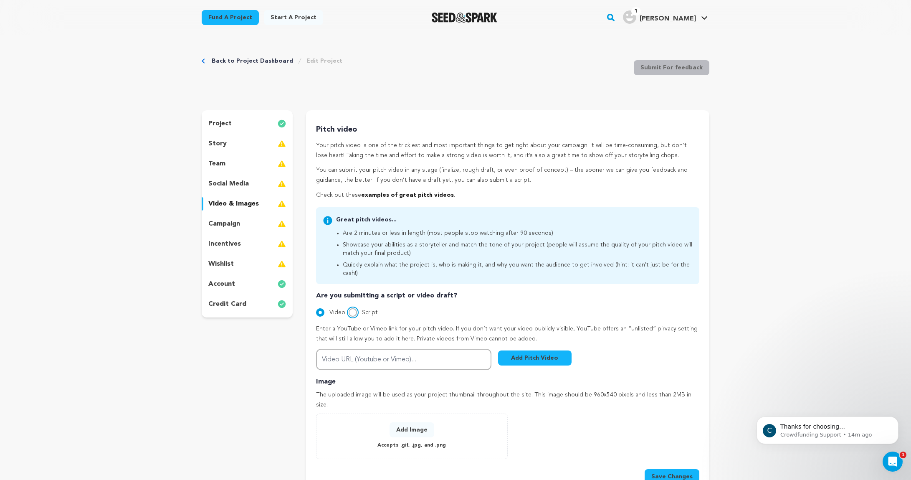
click at [352, 308] on input "Script" at bounding box center [353, 312] width 8 height 8
radio input "true"
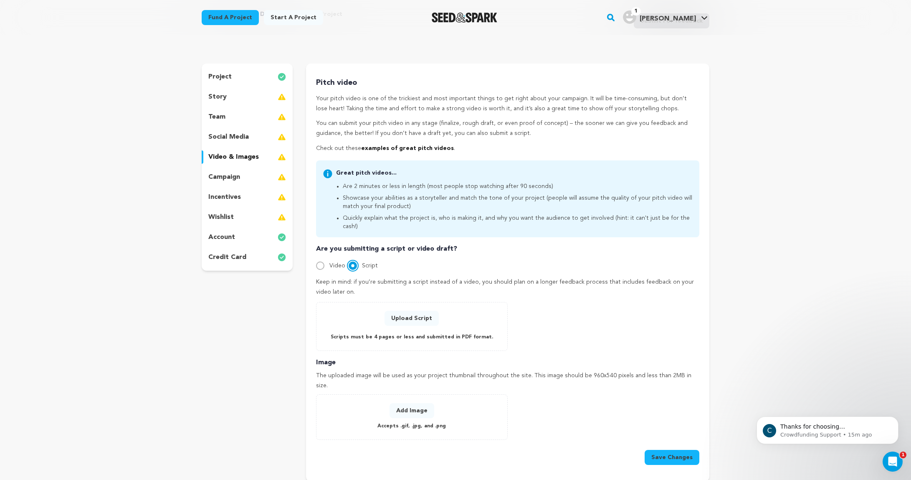
scroll to position [48, 0]
click at [400, 147] on link "examples of great pitch videos" at bounding box center [407, 147] width 93 height 6
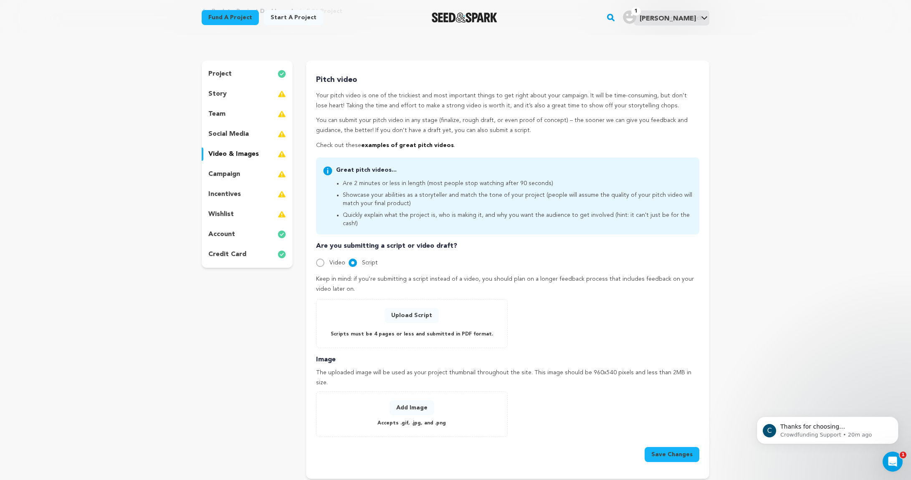
scroll to position [54, 0]
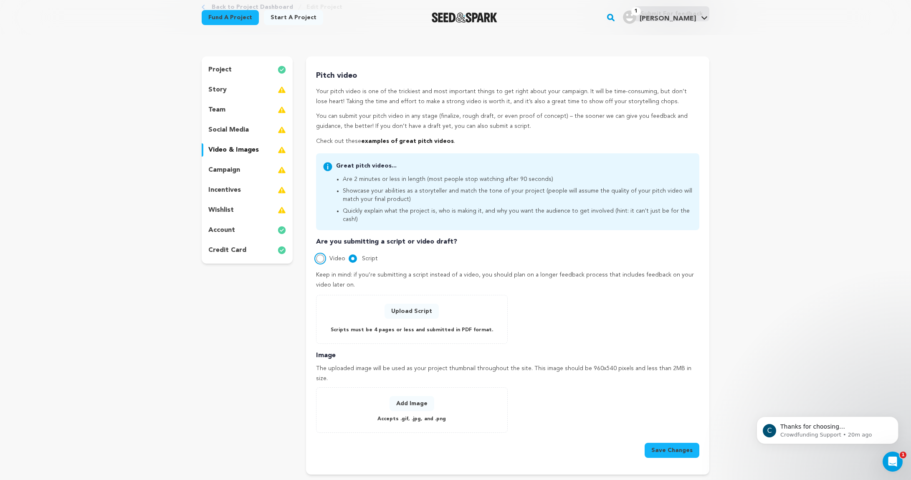
click at [317, 254] on input "Video" at bounding box center [320, 258] width 8 height 8
radio input "true"
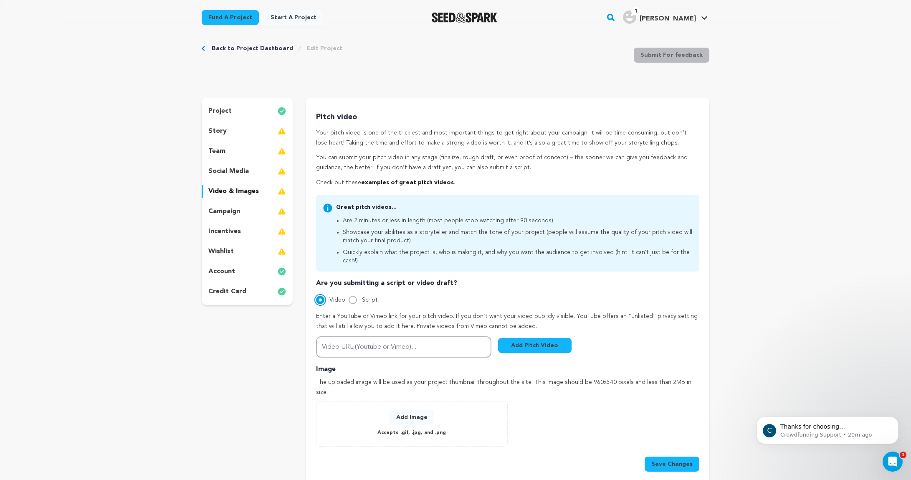
scroll to position [0, 0]
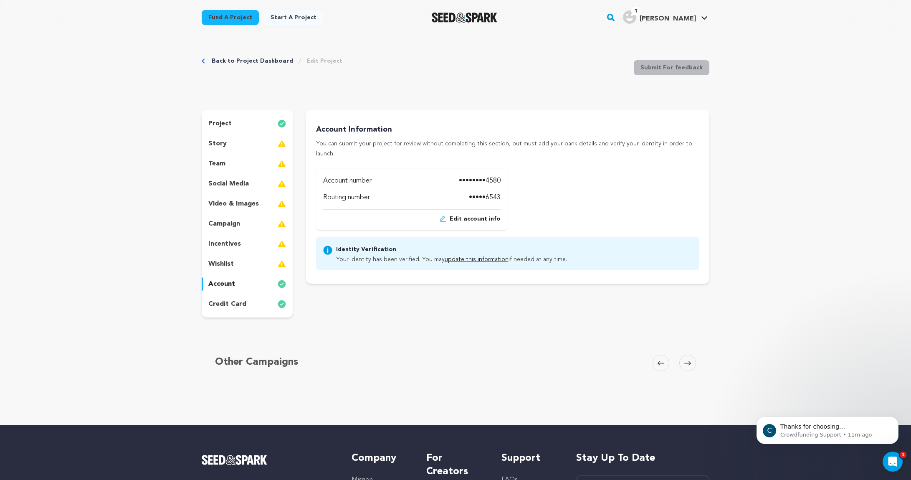
click at [239, 145] on div "story" at bounding box center [247, 143] width 91 height 13
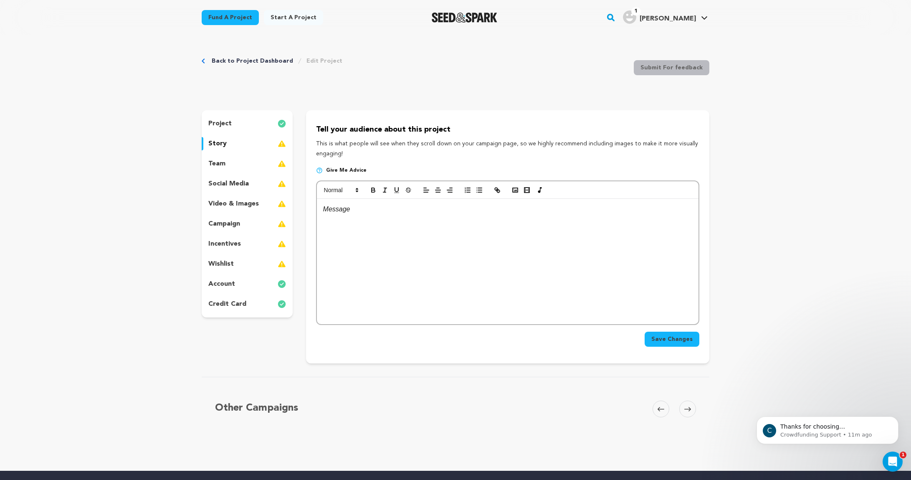
click at [236, 172] on div "project story team social media video & images campaign incentives wishlist acc…" at bounding box center [247, 213] width 91 height 207
click at [236, 162] on div "team" at bounding box center [247, 163] width 91 height 13
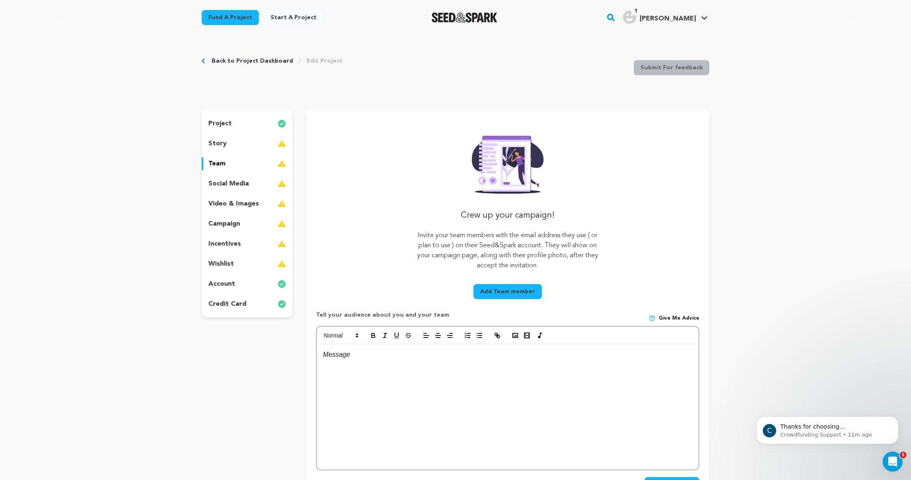
click at [239, 185] on p "social media" at bounding box center [228, 184] width 41 height 10
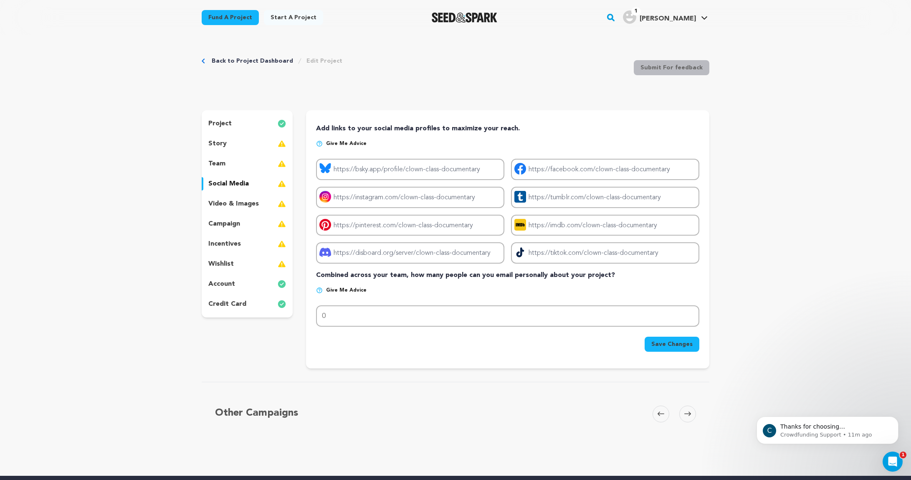
click at [239, 203] on p "video & images" at bounding box center [233, 204] width 51 height 10
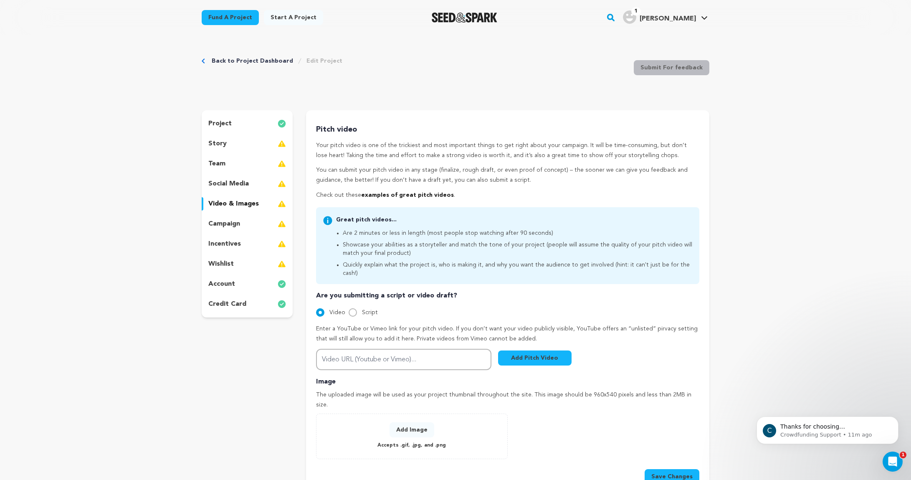
click at [235, 227] on p "campaign" at bounding box center [224, 224] width 32 height 10
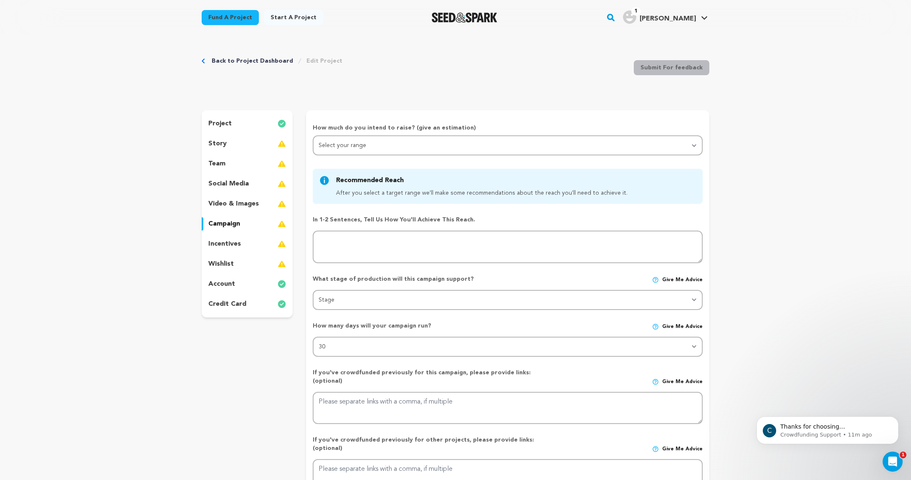
click at [238, 227] on p "campaign" at bounding box center [224, 224] width 32 height 10
click at [241, 199] on p "video & images" at bounding box center [233, 204] width 51 height 10
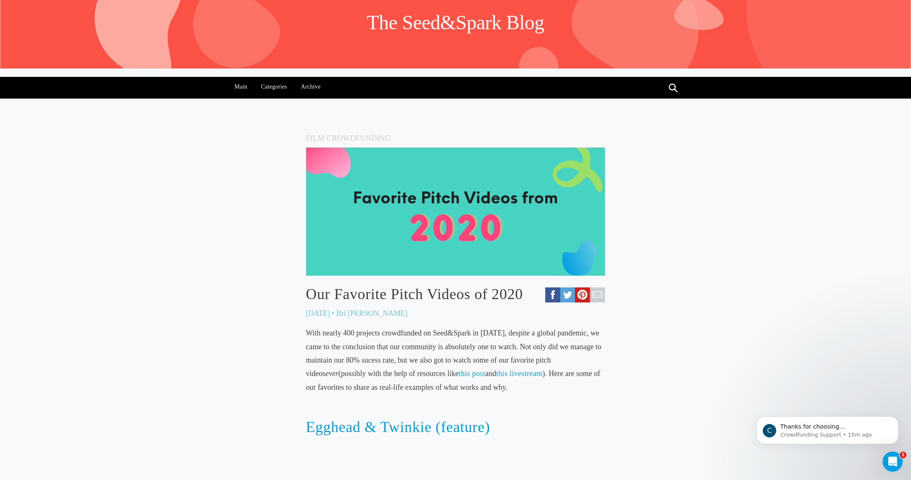
scroll to position [89, 0]
